Goal: Task Accomplishment & Management: Use online tool/utility

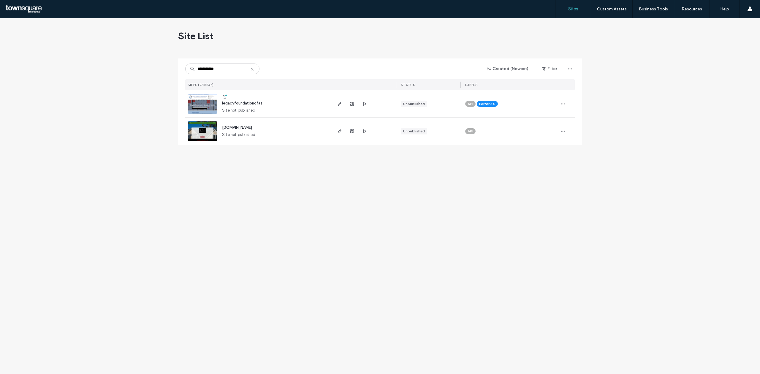
type input "**********"
click at [207, 95] on img at bounding box center [202, 114] width 29 height 40
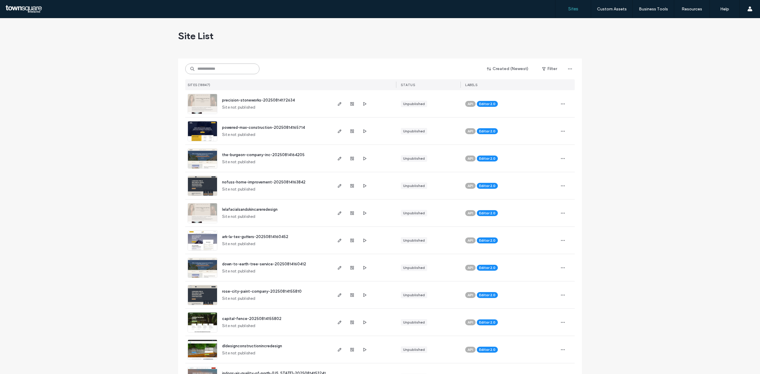
click at [206, 71] on input at bounding box center [222, 69] width 74 height 11
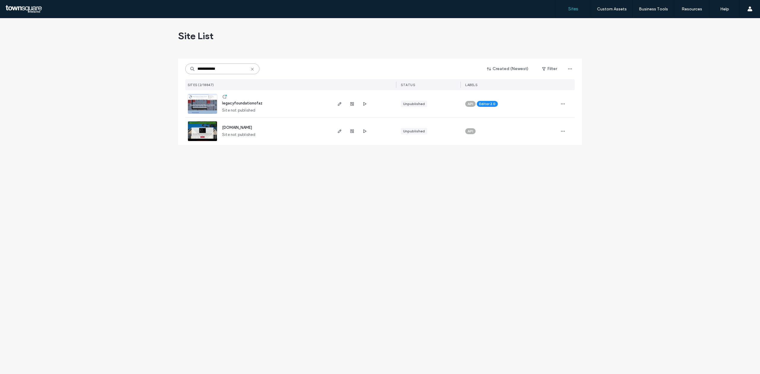
type input "**********"
click at [200, 97] on img at bounding box center [202, 114] width 29 height 40
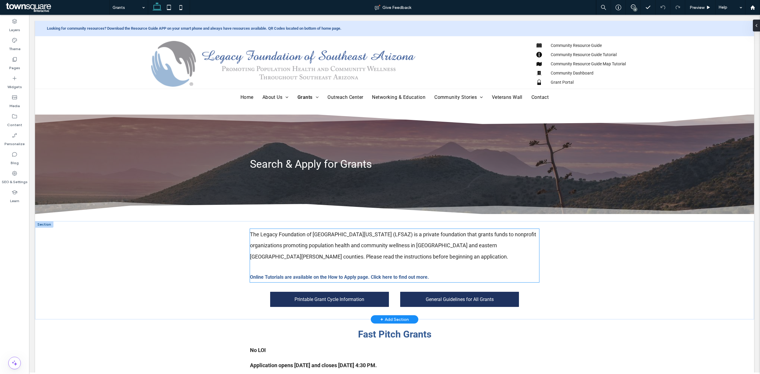
click at [379, 281] on p "Online Tutorials are available on the How to Apply page. Click here to find out…" at bounding box center [394, 277] width 289 height 10
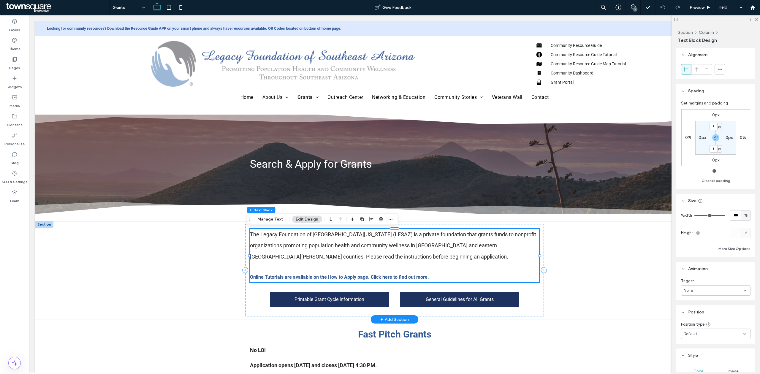
click at [384, 276] on strong "Online Tutorials are available on the How to Apply page. Click here to find out…" at bounding box center [339, 277] width 179 height 6
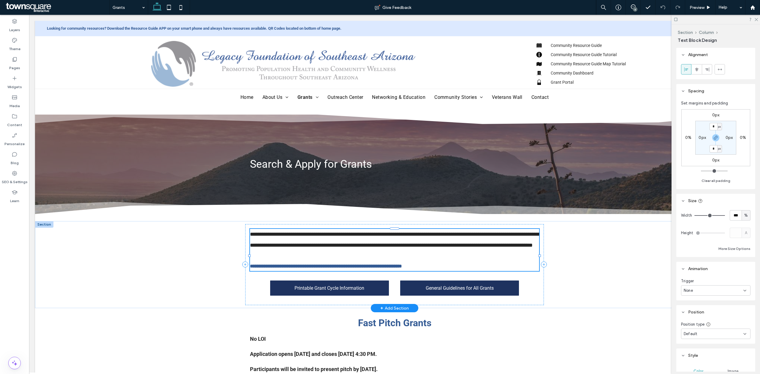
type input "******"
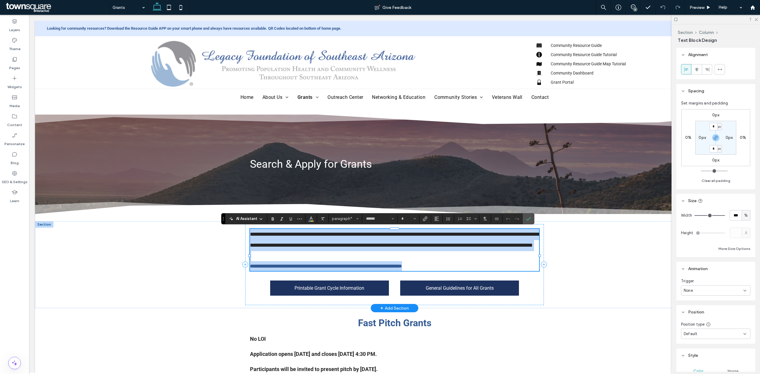
click at [384, 269] on strong "**********" at bounding box center [326, 266] width 152 height 4
type input "**"
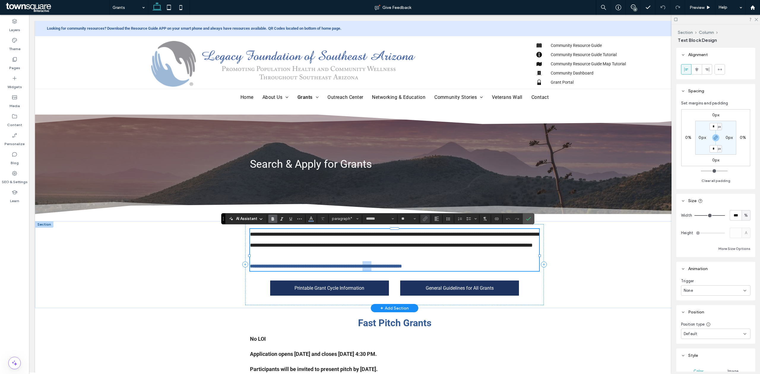
click at [384, 269] on strong "**********" at bounding box center [326, 266] width 152 height 4
click at [17, 42] on icon at bounding box center [15, 40] width 6 height 6
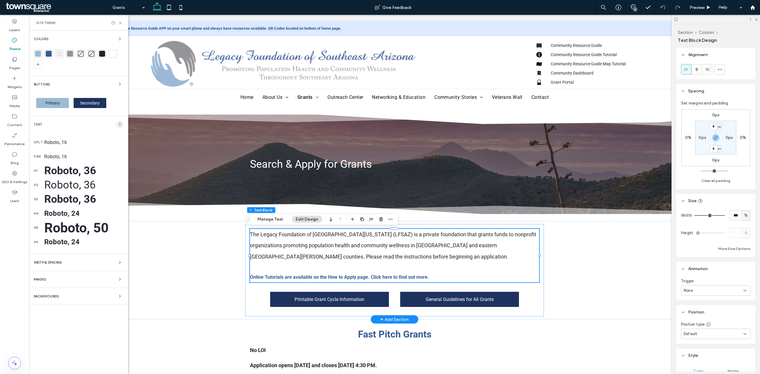
click at [119, 121] on span "button" at bounding box center [119, 124] width 7 height 7
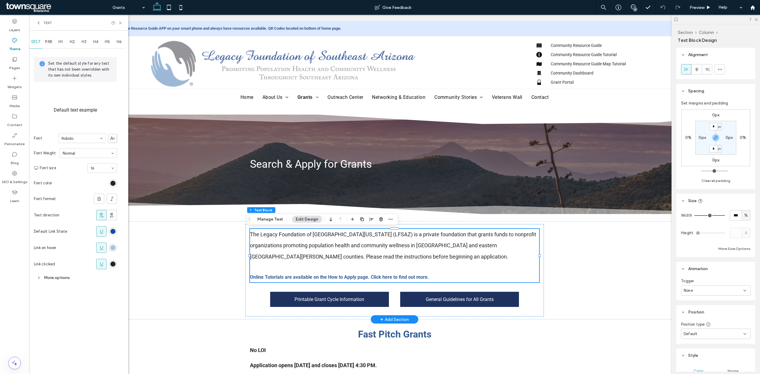
click at [112, 250] on div "rgb(156, 187, 212)" at bounding box center [112, 247] width 5 height 5
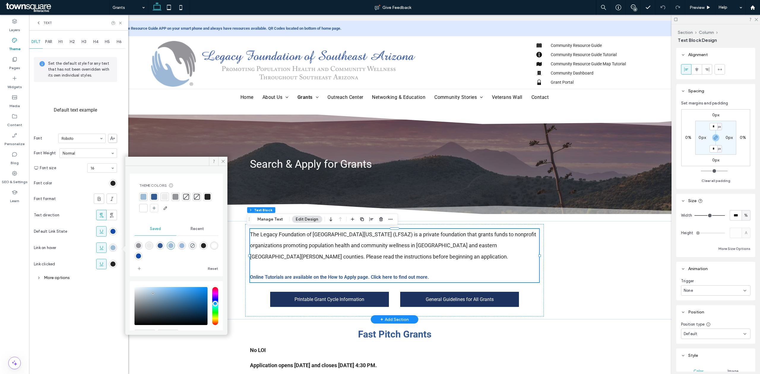
click at [138, 246] on div "rgba(148,148,155,1)" at bounding box center [138, 245] width 5 height 5
type input "*******"
click at [225, 160] on span at bounding box center [222, 161] width 9 height 9
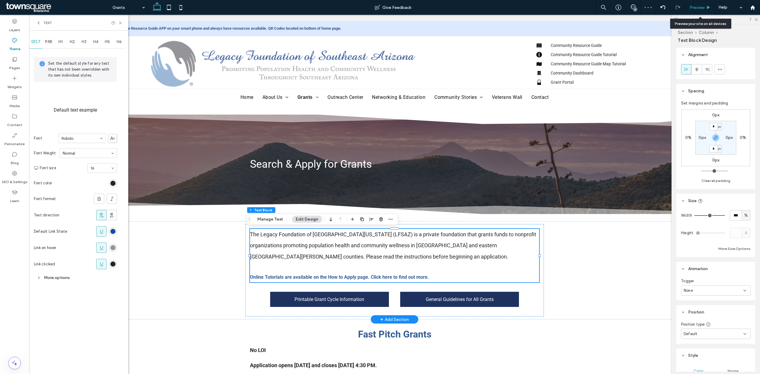
click at [703, 6] on span "Preview" at bounding box center [697, 7] width 15 height 5
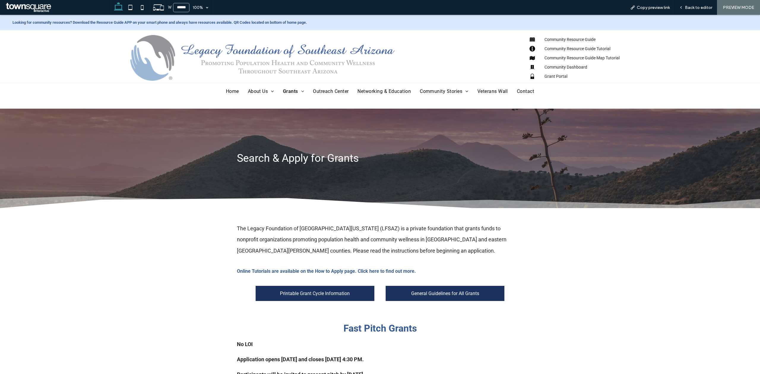
click at [308, 271] on strong "Online Tutorials are available on the How to Apply page. Click here to find out…" at bounding box center [326, 272] width 179 height 6
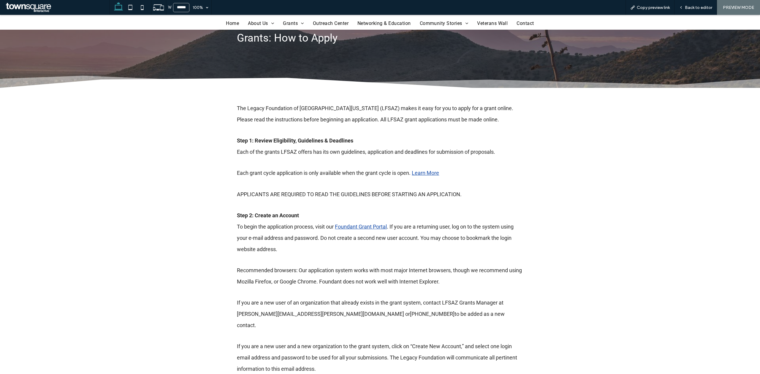
scroll to position [40, 0]
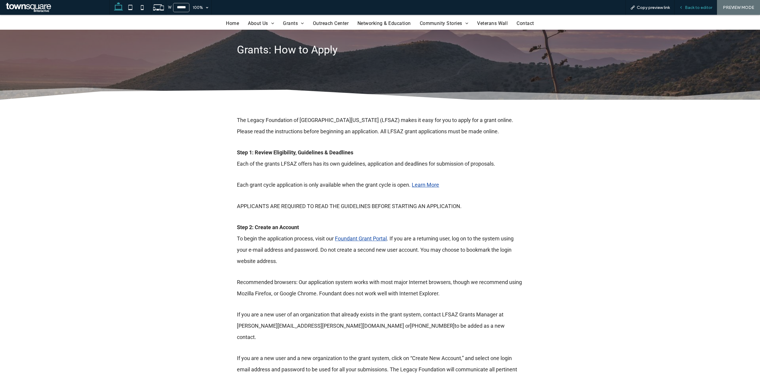
click at [681, 8] on icon at bounding box center [681, 7] width 4 height 4
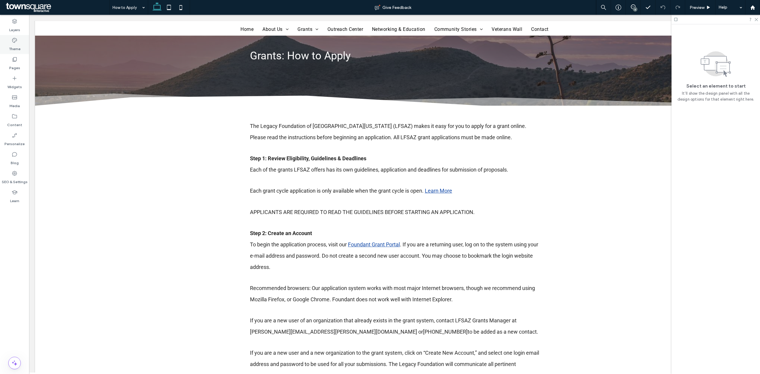
click at [4, 47] on div "Theme" at bounding box center [14, 44] width 29 height 19
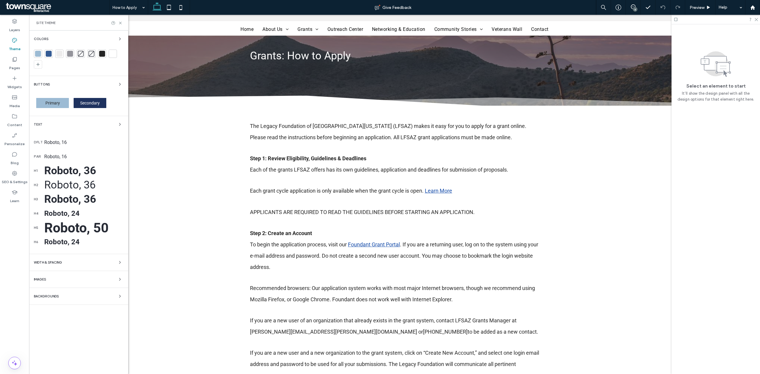
click at [108, 125] on div "Text" at bounding box center [79, 124] width 90 height 7
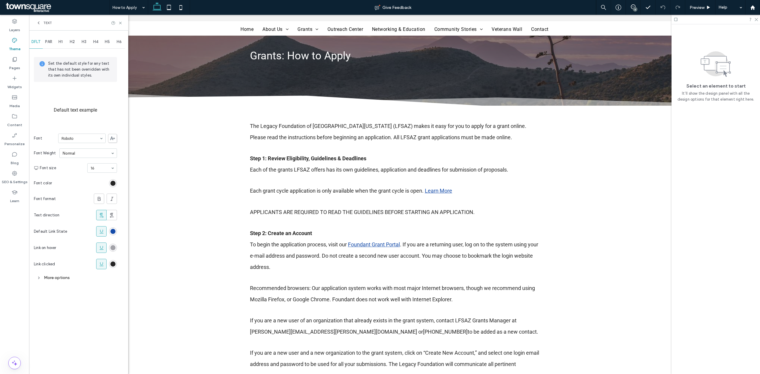
click at [113, 247] on div "rgb(148, 148, 155)" at bounding box center [112, 247] width 5 height 5
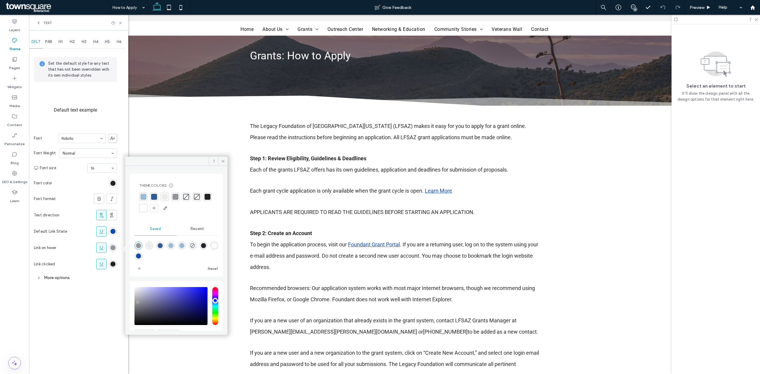
click at [138, 245] on div "rgba(148,148,155,1)" at bounding box center [138, 245] width 5 height 5
click at [223, 161] on use at bounding box center [223, 161] width 3 height 3
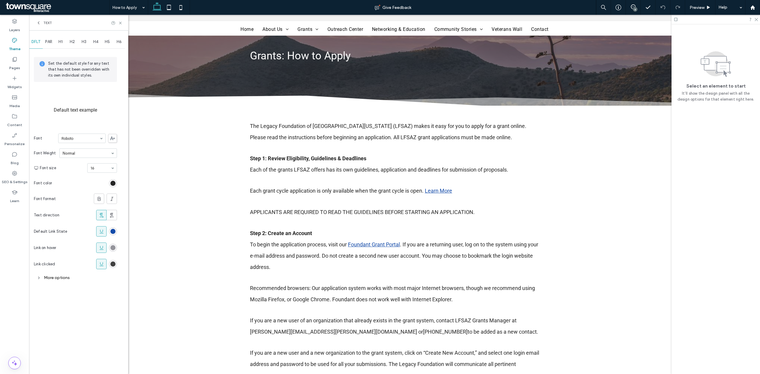
click at [114, 264] on div "rgb(36, 36, 36)" at bounding box center [112, 264] width 5 height 5
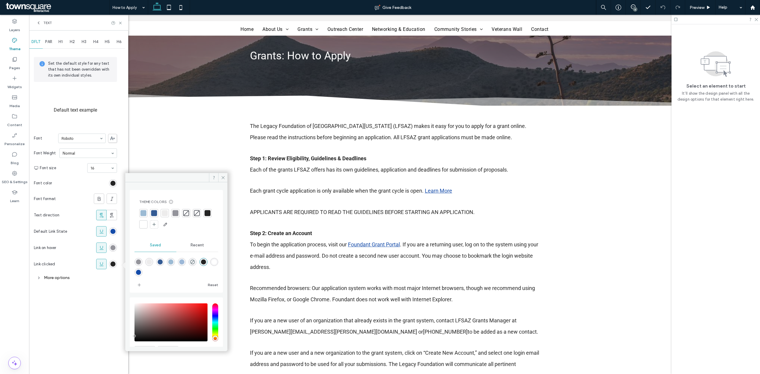
click at [139, 264] on div "rgba(148,148,155,1)" at bounding box center [138, 262] width 5 height 5
type input "*******"
click at [227, 179] on span at bounding box center [222, 177] width 9 height 9
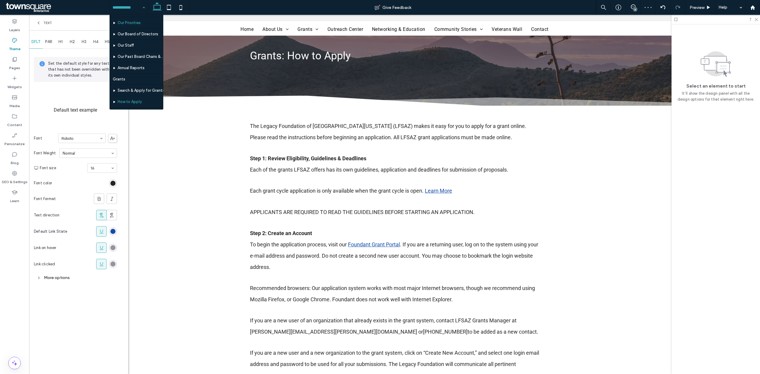
scroll to position [79, 0]
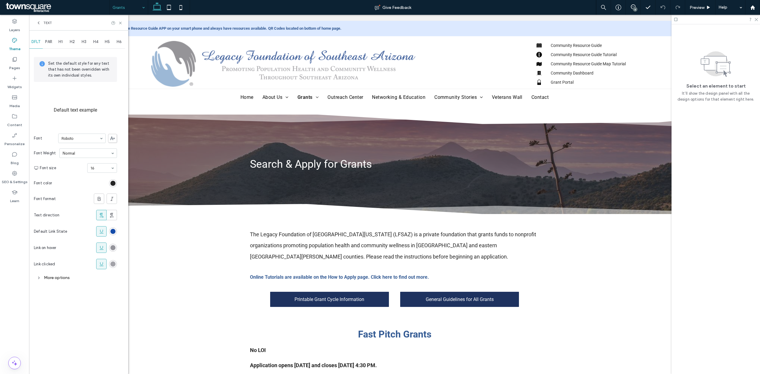
click at [114, 264] on div "rgba(148,148,155,1)" at bounding box center [112, 264] width 5 height 5
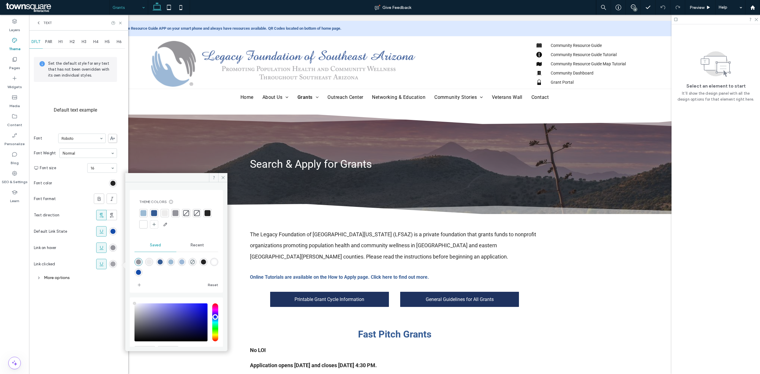
type input "****"
click at [217, 264] on div "Theme Colors Save time with Theme Colors Create a color palette to instantly ad…" at bounding box center [176, 241] width 93 height 103
click at [208, 263] on div "rgba(36,36,36,1)" at bounding box center [204, 262] width 8 height 8
type input "*******"
click at [223, 177] on icon at bounding box center [223, 178] width 4 height 4
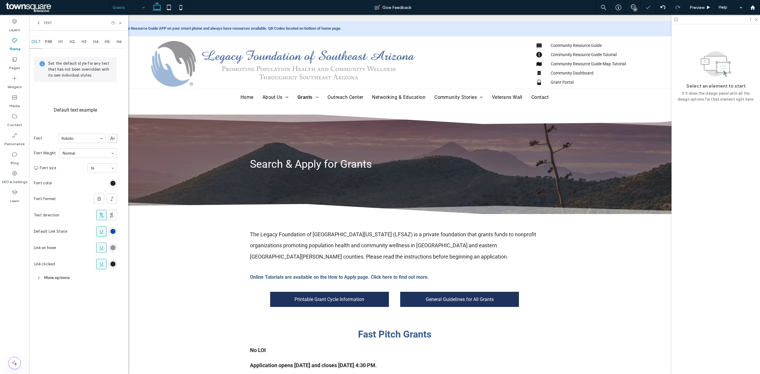
click at [52, 281] on div "More options" at bounding box center [75, 278] width 83 height 8
click at [704, 9] on span "Preview" at bounding box center [697, 7] width 15 height 5
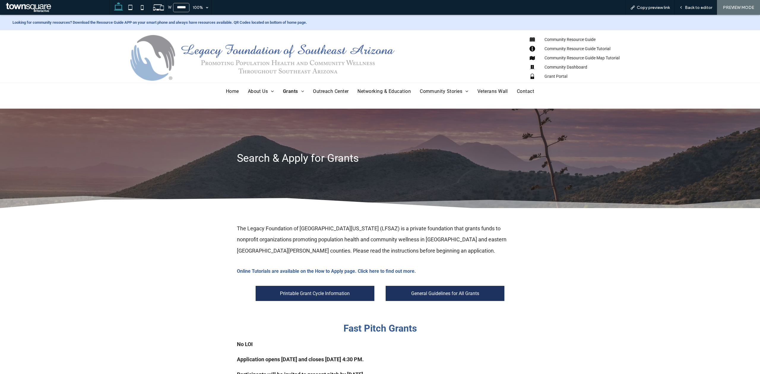
click at [383, 271] on strong "Online Tutorials are available on the How to Apply page. Click here to find out…" at bounding box center [326, 272] width 179 height 6
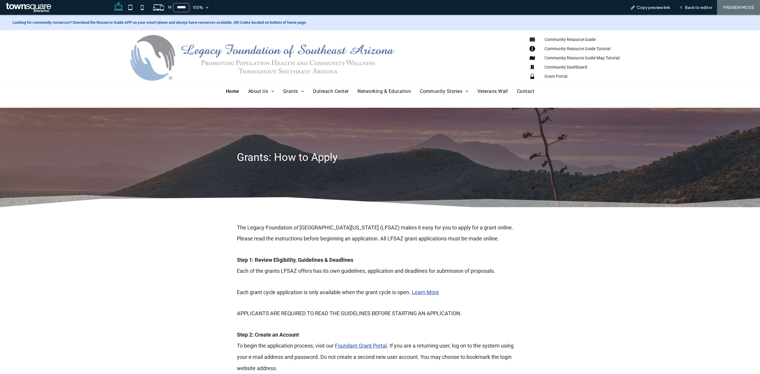
click at [233, 91] on span "Home" at bounding box center [232, 92] width 13 height 6
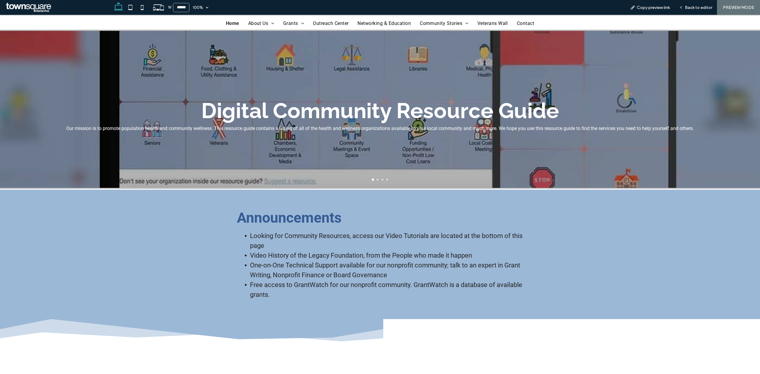
scroll to position [317, 0]
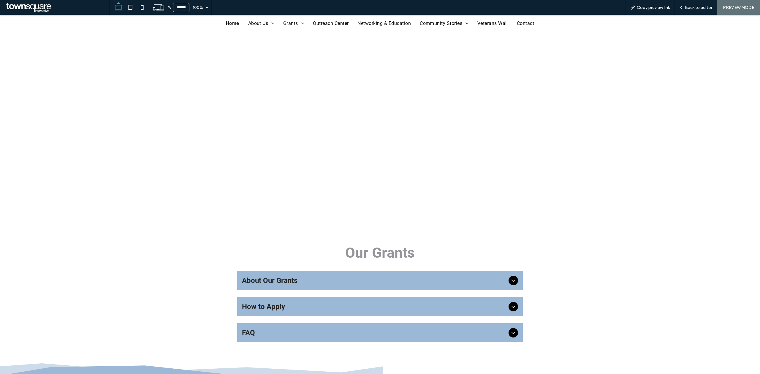
click at [299, 283] on span "About Our Grants" at bounding box center [374, 281] width 264 height 8
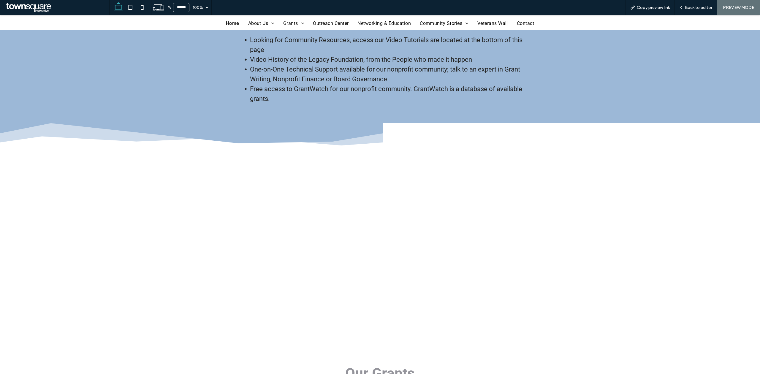
scroll to position [0, 0]
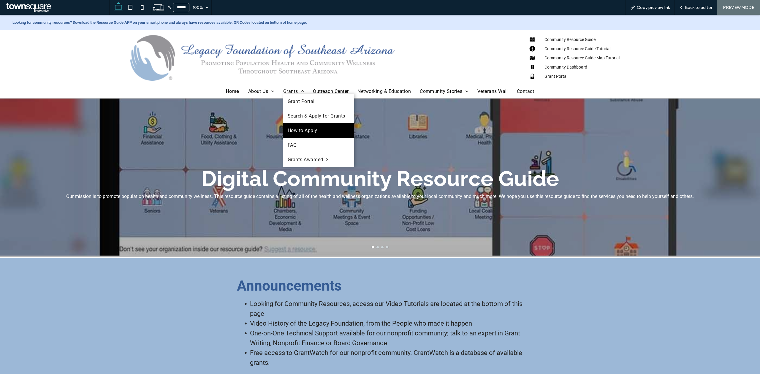
click at [288, 125] on link "How to Apply" at bounding box center [318, 130] width 71 height 15
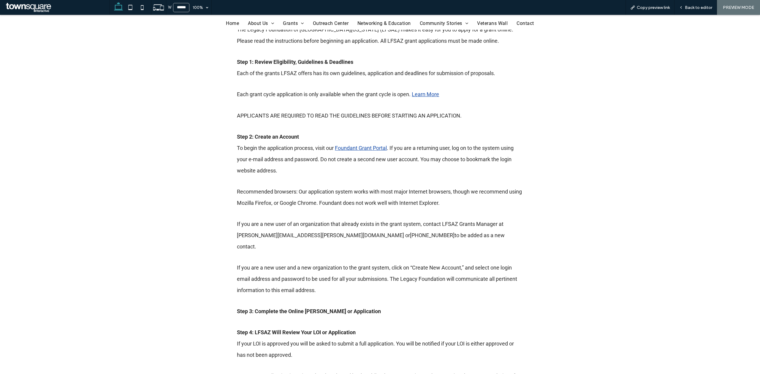
scroll to position [119, 0]
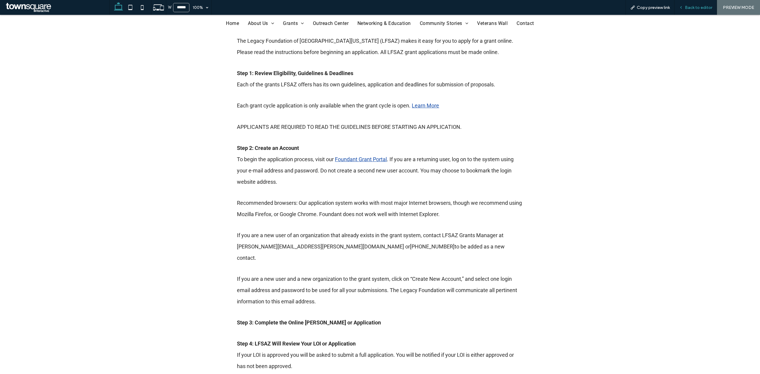
click at [705, 10] on span "Back to editor" at bounding box center [698, 7] width 27 height 5
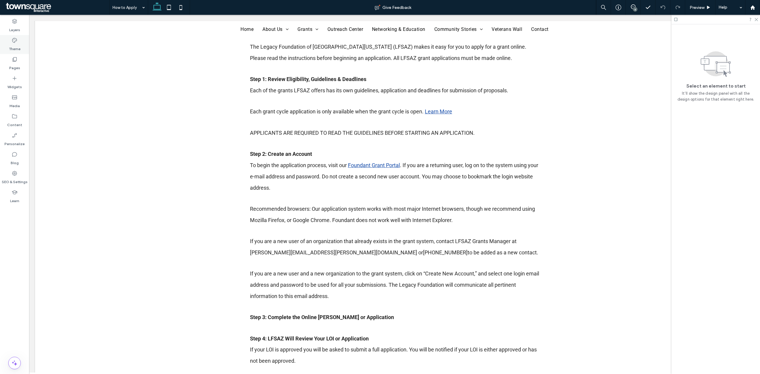
click at [11, 45] on label "Theme" at bounding box center [15, 47] width 12 height 8
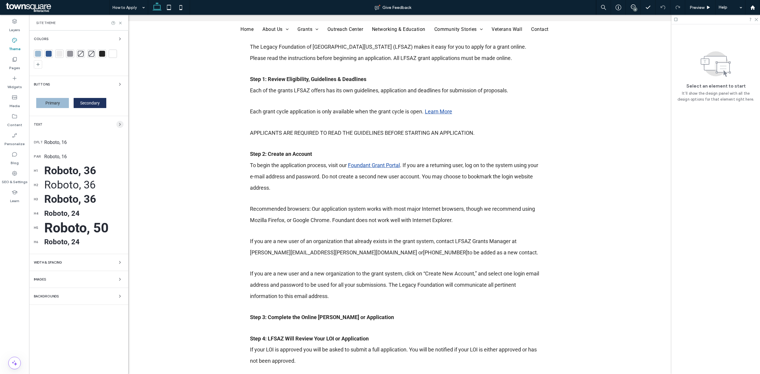
click at [121, 125] on icon "button" at bounding box center [120, 124] width 5 height 5
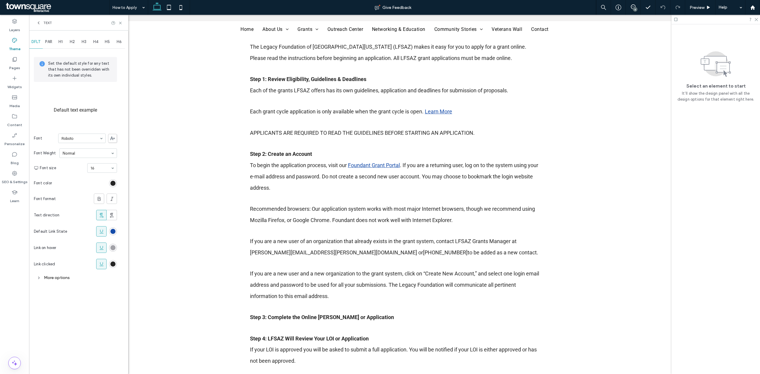
click at [111, 250] on div "rgb(148, 148, 155)" at bounding box center [112, 247] width 5 height 5
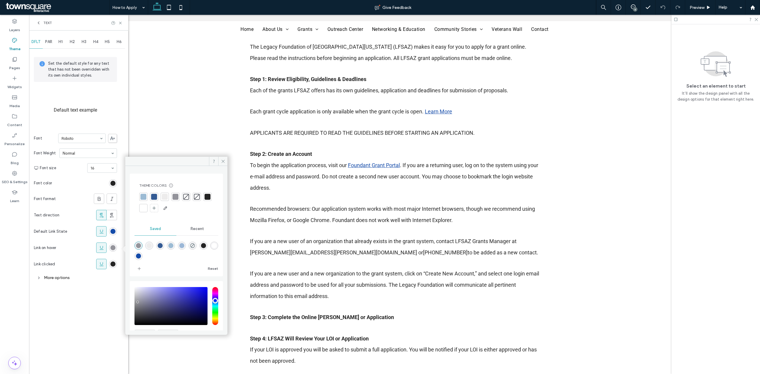
click at [139, 247] on div "rgba(148,148,155,1)" at bounding box center [138, 245] width 5 height 5
click at [221, 160] on icon at bounding box center [223, 161] width 4 height 4
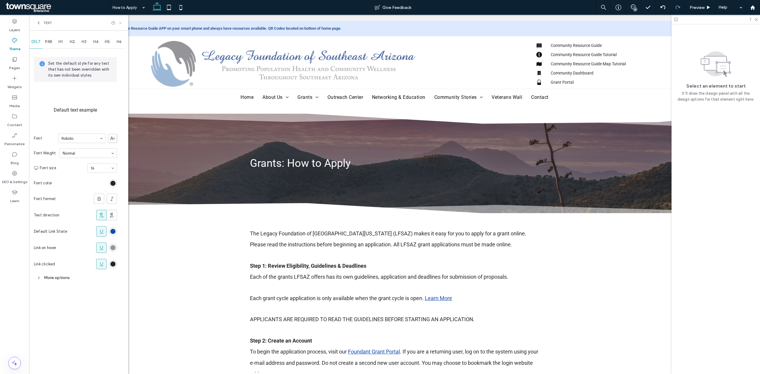
click at [119, 23] on icon at bounding box center [120, 23] width 4 height 4
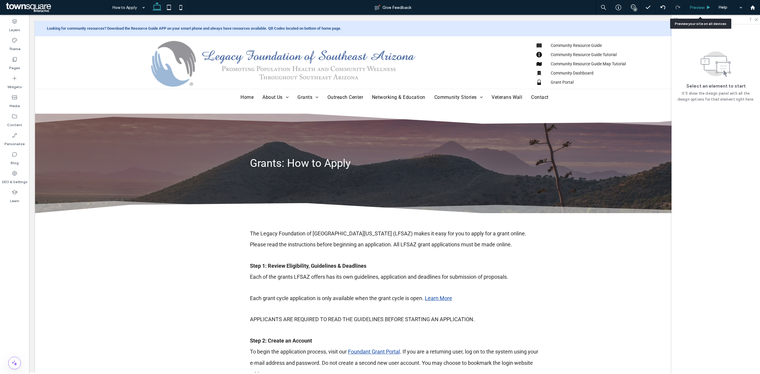
click at [701, 10] on span "Preview" at bounding box center [697, 7] width 15 height 5
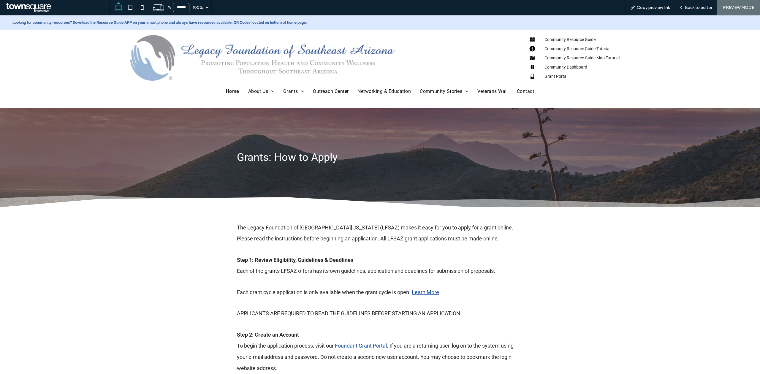
click at [228, 92] on span "Home" at bounding box center [232, 92] width 13 height 6
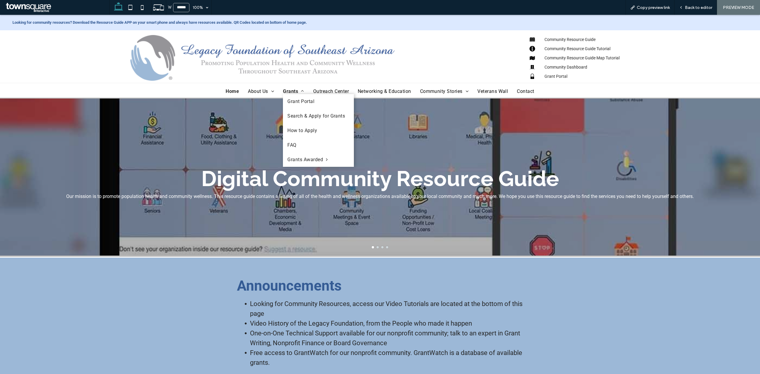
click at [286, 92] on span "Grants" at bounding box center [293, 92] width 21 height 6
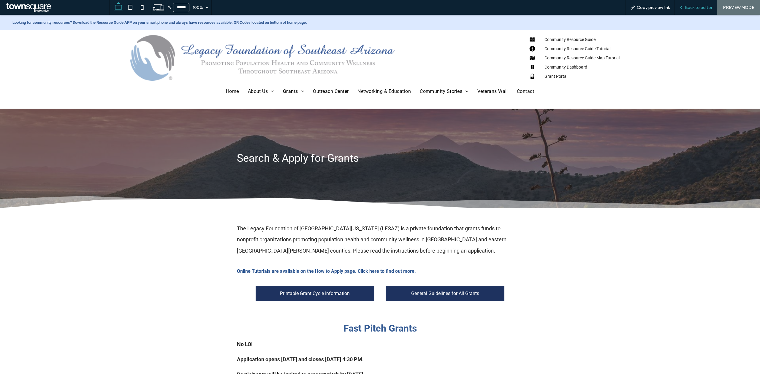
click at [699, 5] on span "Back to editor" at bounding box center [698, 7] width 27 height 5
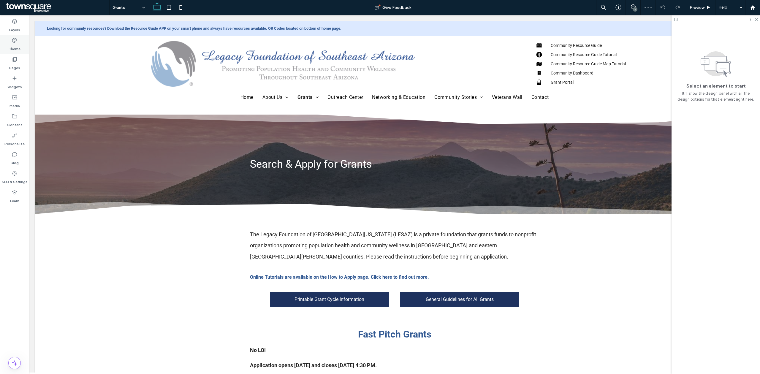
click at [13, 46] on label "Theme" at bounding box center [15, 47] width 12 height 8
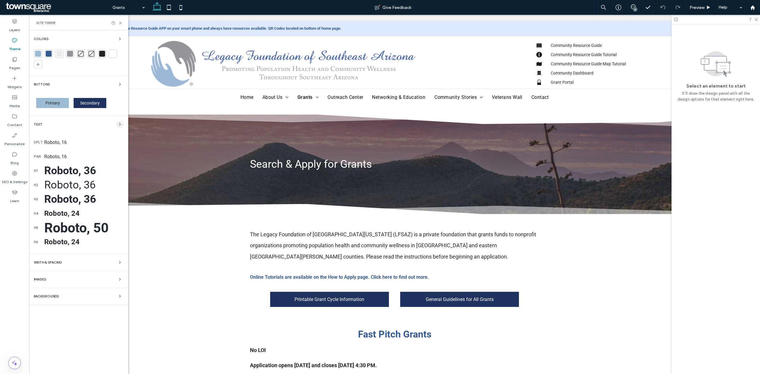
click at [118, 124] on icon "button" at bounding box center [120, 124] width 5 height 5
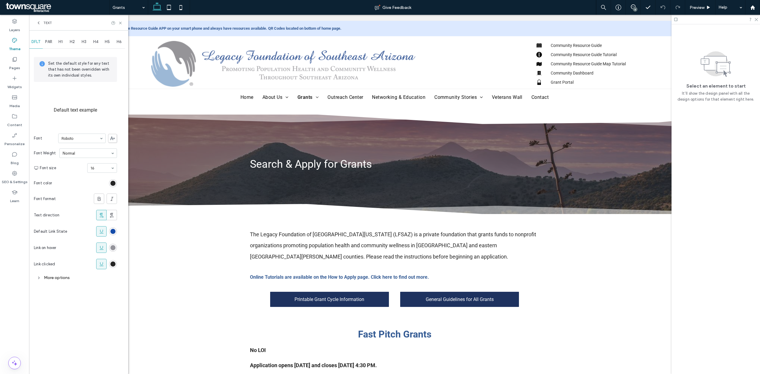
click at [53, 40] on div "PAR" at bounding box center [49, 41] width 12 height 13
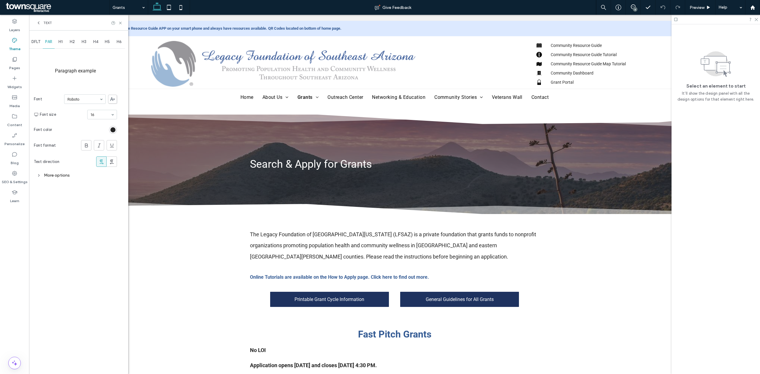
click at [64, 43] on div "H1" at bounding box center [61, 41] width 12 height 13
click at [74, 43] on span "H2" at bounding box center [72, 42] width 5 height 5
click at [87, 44] on div "H3" at bounding box center [84, 41] width 12 height 13
click at [97, 45] on div "H4" at bounding box center [96, 41] width 12 height 13
click at [109, 44] on div "H5" at bounding box center [108, 41] width 12 height 13
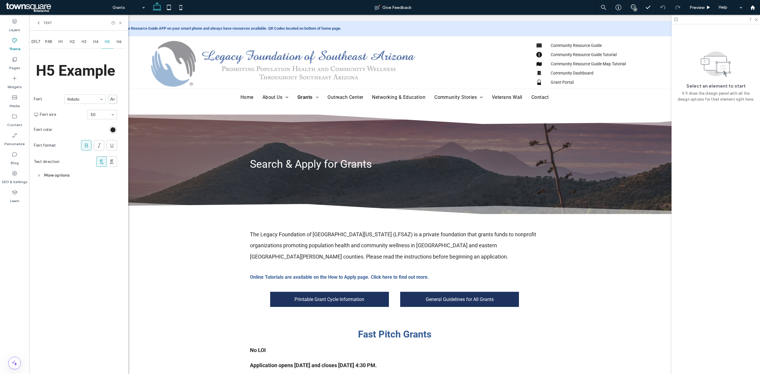
click at [125, 42] on div "H6" at bounding box center [119, 41] width 12 height 13
click at [35, 42] on span "DFLT" at bounding box center [35, 42] width 9 height 5
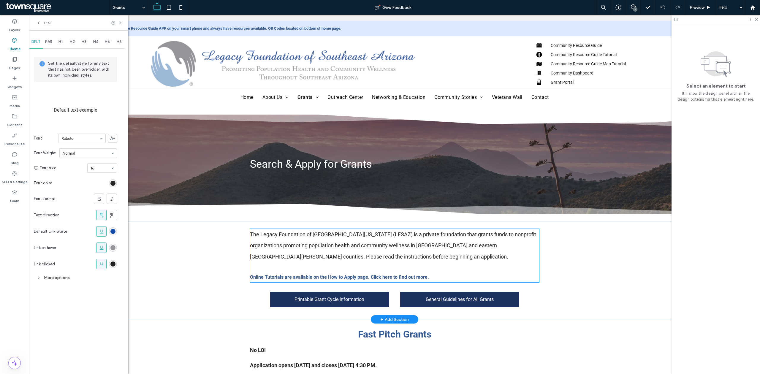
click at [430, 276] on p "Online Tutorials are available on the How to Apply page. Click here to find out…" at bounding box center [394, 277] width 289 height 10
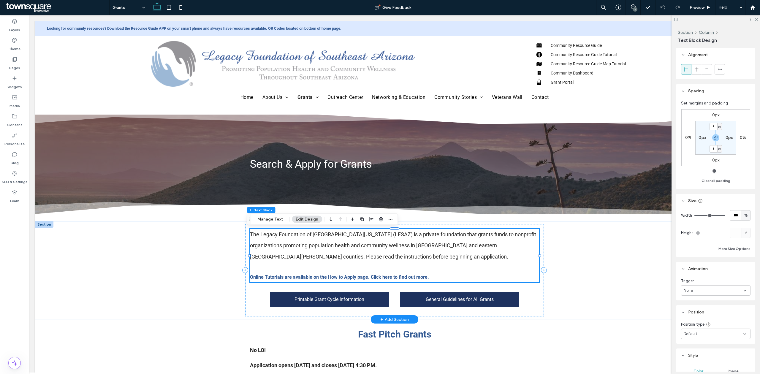
click at [433, 278] on p "Online Tutorials are available on the How to Apply page. Click here to find out…" at bounding box center [394, 277] width 289 height 10
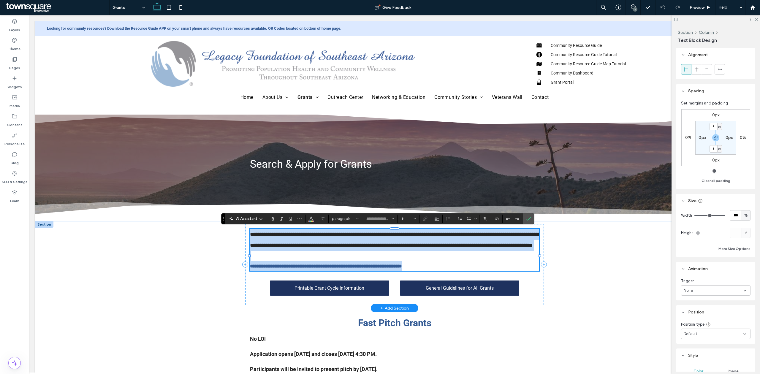
type input "******"
click at [430, 271] on p "**********" at bounding box center [394, 266] width 289 height 10
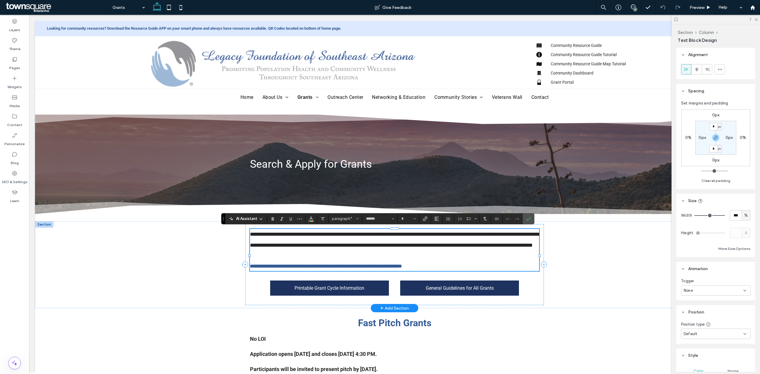
type input "**"
drag, startPoint x: 430, startPoint y: 278, endPoint x: 248, endPoint y: 273, distance: 182.7
click at [250, 271] on p "**********" at bounding box center [394, 266] width 289 height 10
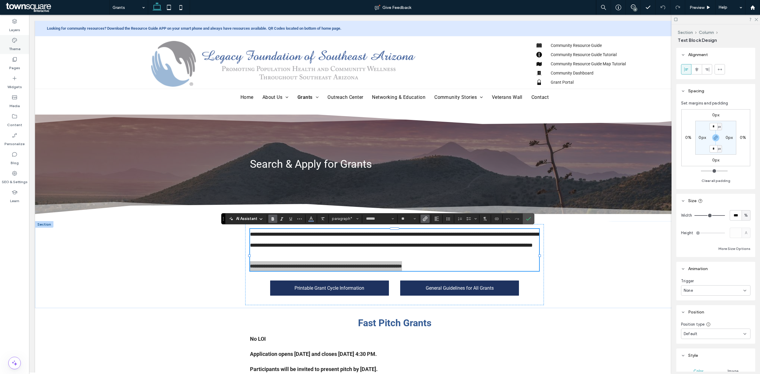
click at [12, 48] on label "Theme" at bounding box center [15, 47] width 12 height 8
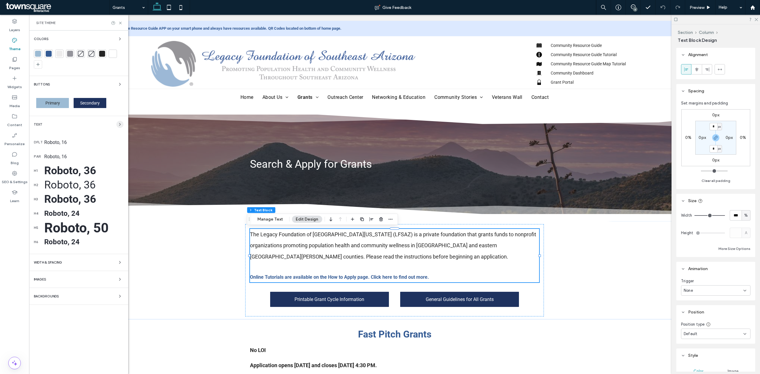
click at [117, 122] on div "Text" at bounding box center [79, 124] width 90 height 7
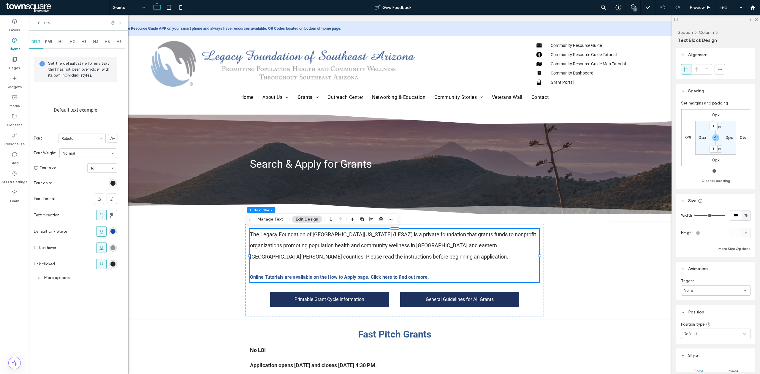
click at [118, 123] on div "DFLT PAR H1 H2 H3 H4 H5 H6 Set the default style for any text that has not been…" at bounding box center [78, 203] width 99 height 344
click at [113, 247] on div "rgb(148, 148, 155)" at bounding box center [112, 247] width 5 height 5
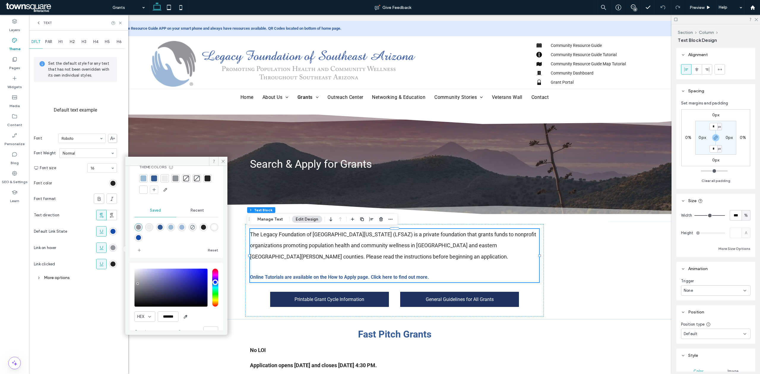
scroll to position [32, 0]
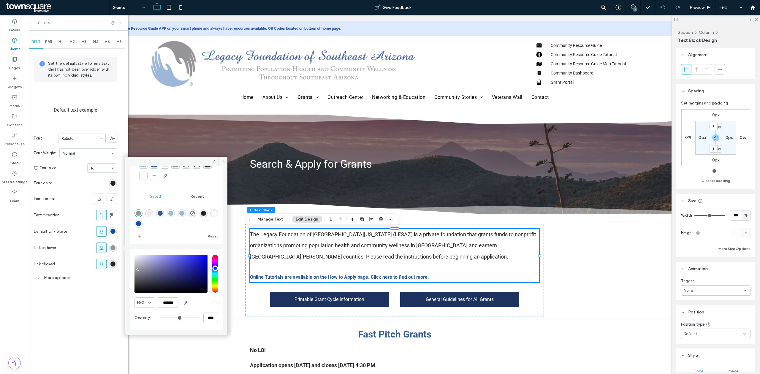
click at [226, 162] on span at bounding box center [222, 161] width 9 height 9
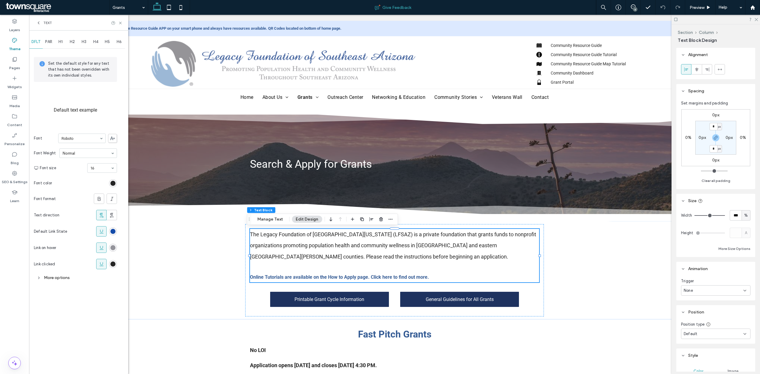
click at [487, 14] on div "Give Feedback" at bounding box center [393, 7] width 406 height 15
